Goal: Task Accomplishment & Management: Use online tool/utility

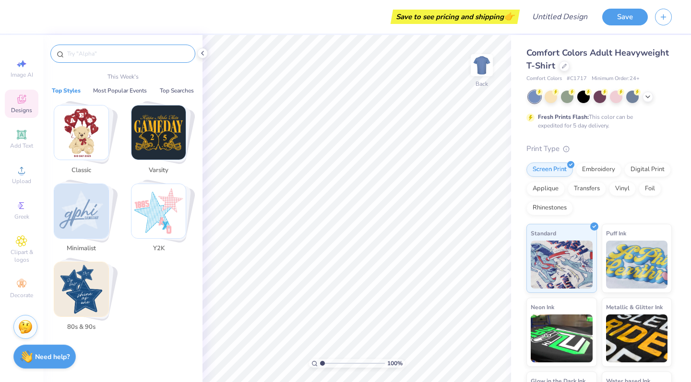
click at [158, 55] on input "text" at bounding box center [127, 54] width 123 height 10
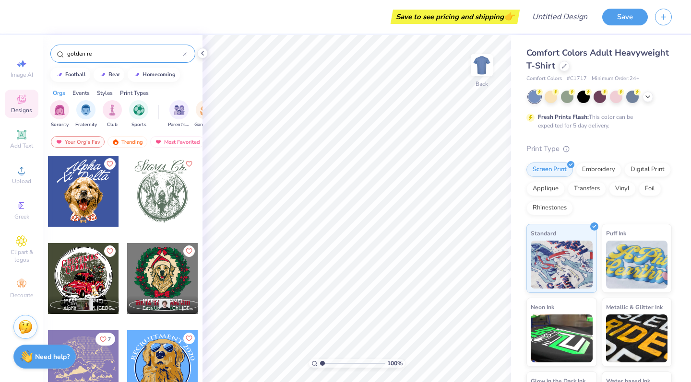
drag, startPoint x: 98, startPoint y: 54, endPoint x: 34, endPoint y: 53, distance: 64.8
click at [34, 53] on div "Save to see pricing and shipping 👉 Design Title Save Image AI Designs Add Text …" at bounding box center [345, 191] width 691 height 382
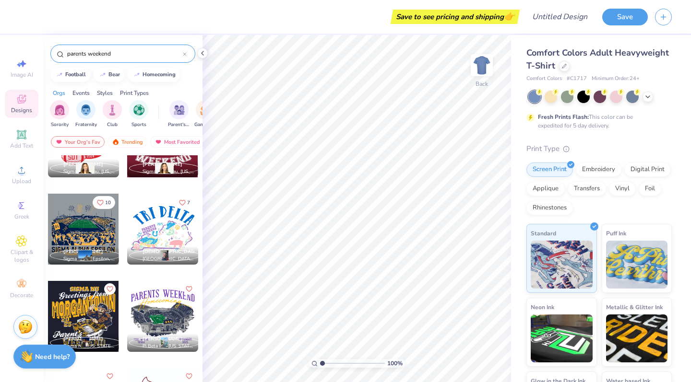
scroll to position [6684, 0]
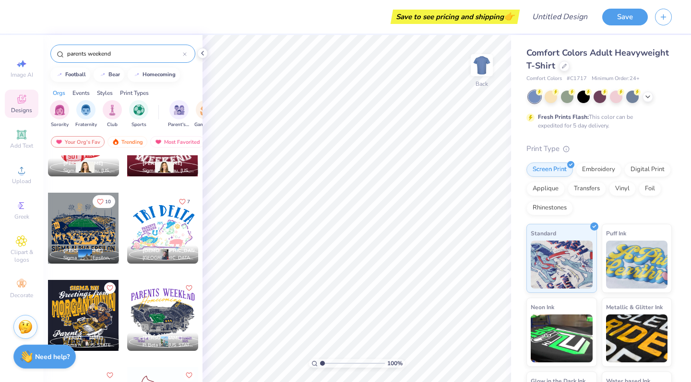
click at [155, 233] on div at bounding box center [162, 228] width 71 height 71
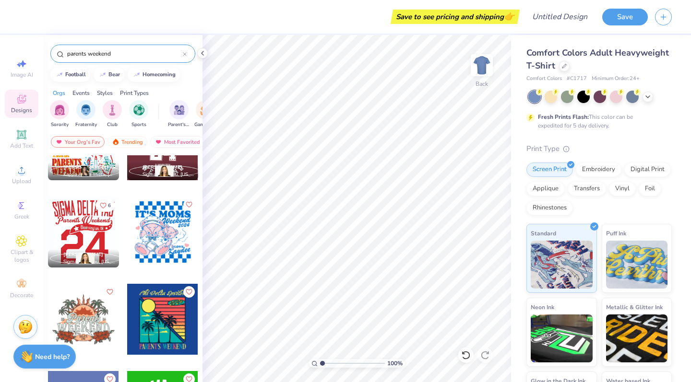
scroll to position [7471, 0]
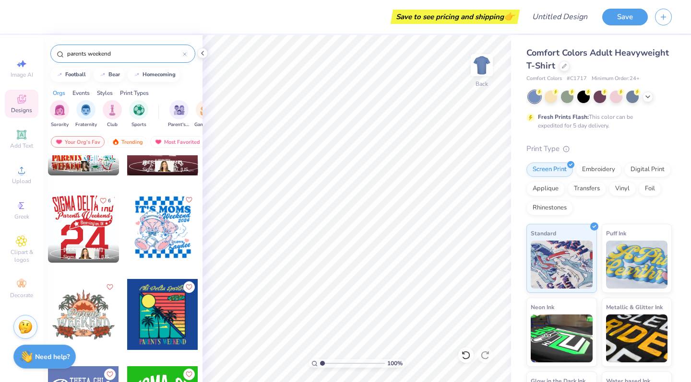
drag, startPoint x: 116, startPoint y: 51, endPoint x: 18, endPoint y: 44, distance: 98.1
click at [18, 44] on div "Save to see pricing and shipping 👉 Design Title Save Image AI Designs Add Text …" at bounding box center [345, 191] width 691 height 382
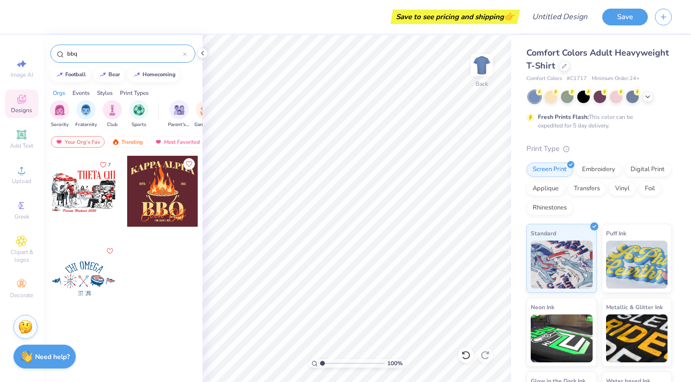
drag, startPoint x: 102, startPoint y: 53, endPoint x: 30, endPoint y: 52, distance: 72.0
click at [30, 52] on div "Save to see pricing and shipping 👉 Design Title Save Image AI Designs Add Text …" at bounding box center [345, 191] width 691 height 382
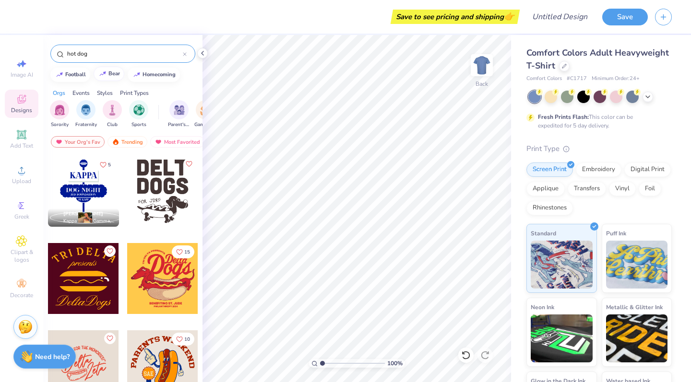
scroll to position [0, 0]
drag, startPoint x: 98, startPoint y: 49, endPoint x: 62, endPoint y: 49, distance: 36.0
click at [62, 49] on div "hot dog" at bounding box center [122, 54] width 145 height 18
type input "dog"
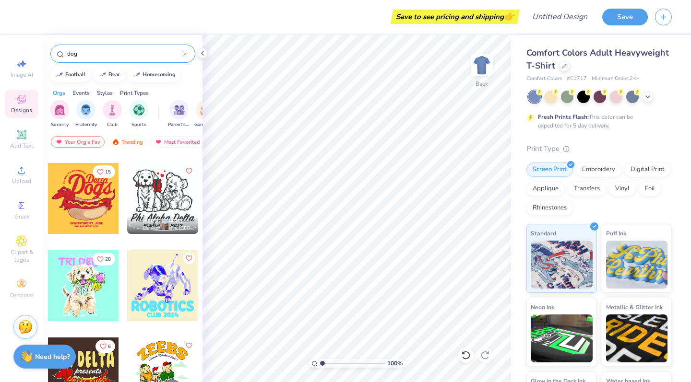
scroll to position [1914, 0]
click at [78, 273] on div at bounding box center [83, 285] width 71 height 71
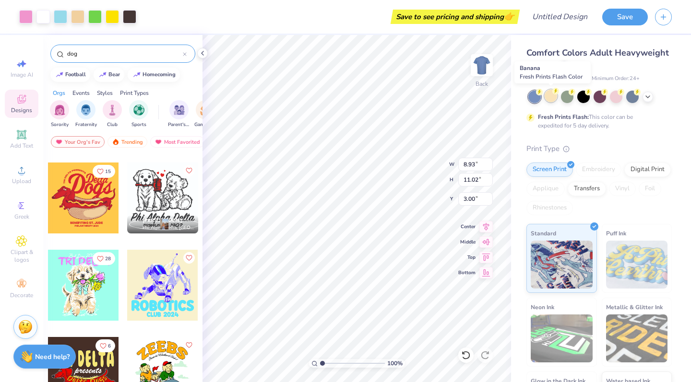
click at [549, 100] on div at bounding box center [550, 96] width 12 height 12
click at [642, 97] on div at bounding box center [599, 97] width 143 height 12
click at [643, 97] on div at bounding box center [647, 96] width 11 height 11
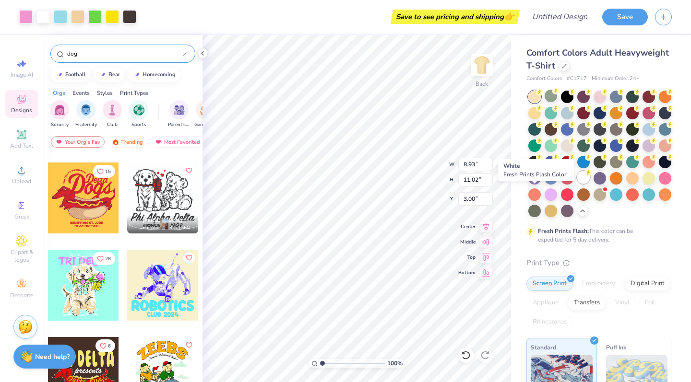
click at [577, 184] on div at bounding box center [583, 177] width 12 height 12
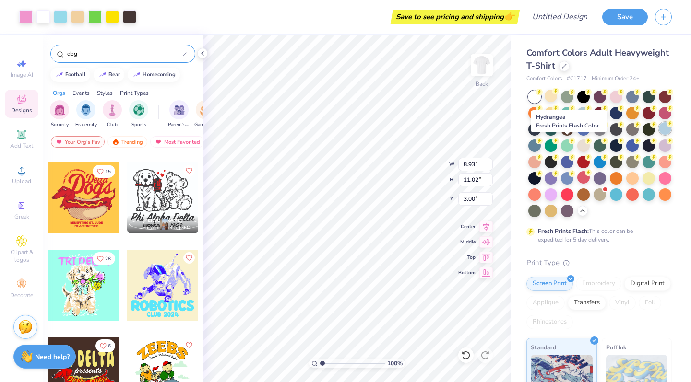
click at [659, 135] on div at bounding box center [665, 128] width 12 height 12
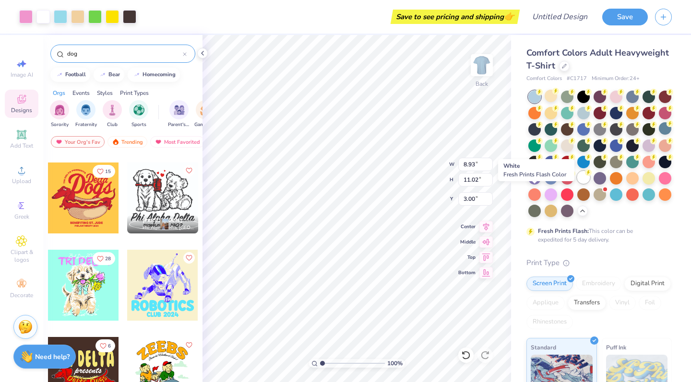
click at [577, 184] on div at bounding box center [583, 177] width 12 height 12
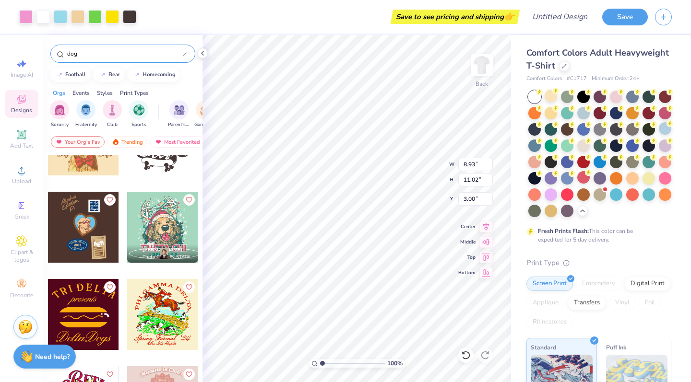
scroll to position [2963, 0]
